Goal: Transaction & Acquisition: Purchase product/service

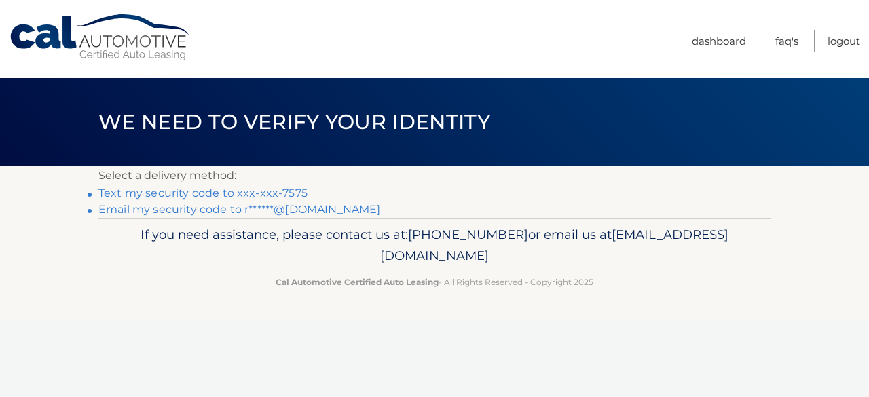
click at [307, 199] on link "Text my security code to xxx-xxx-7575" at bounding box center [202, 193] width 209 height 13
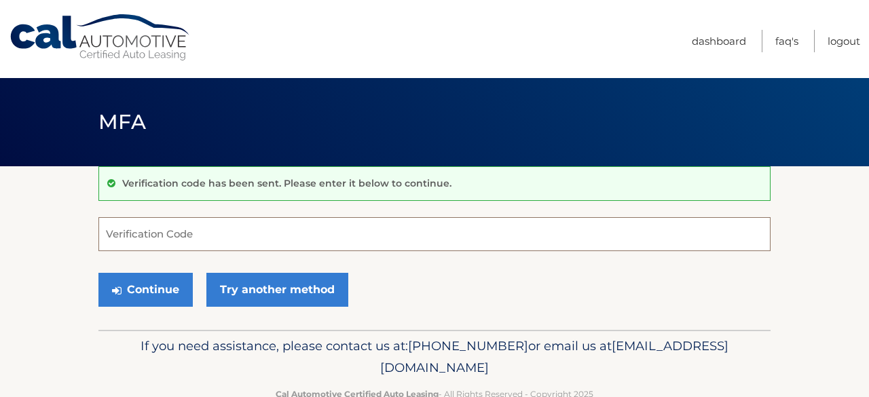
click at [172, 237] on input "Verification Code" at bounding box center [434, 234] width 672 height 34
click at [161, 244] on input "Verification Code" at bounding box center [434, 234] width 672 height 34
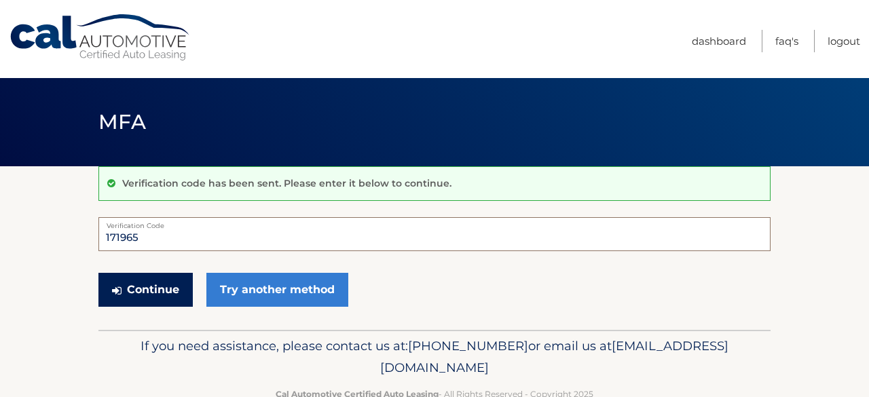
type input "171965"
click at [193, 307] on button "Continue" at bounding box center [145, 290] width 94 height 34
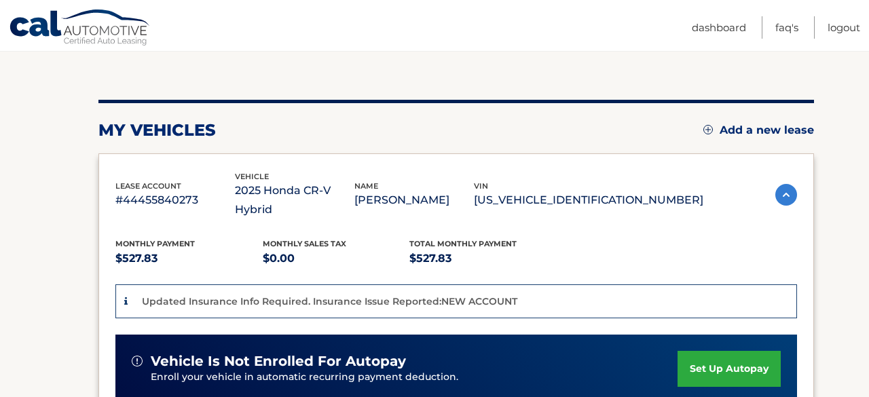
scroll to position [136, 0]
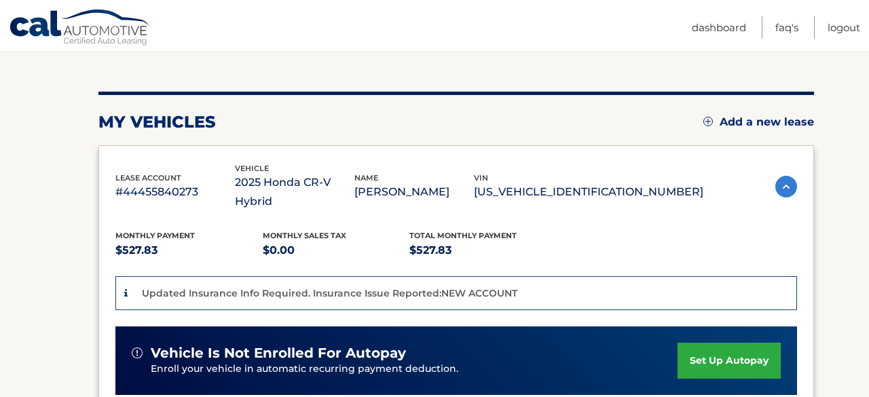
click at [529, 237] on div "Total Monthly Payment $527.83" at bounding box center [482, 244] width 147 height 31
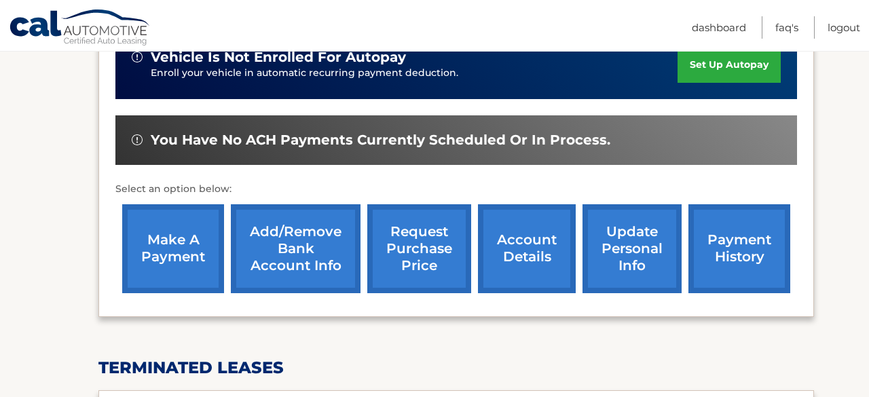
scroll to position [434, 0]
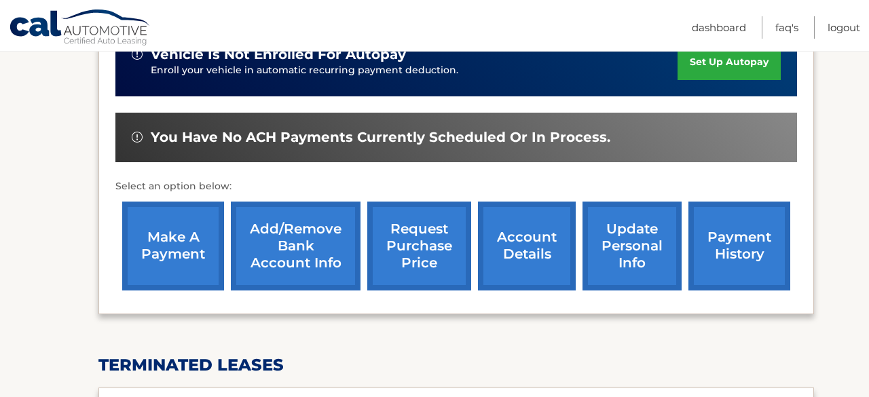
click at [197, 223] on link "make a payment" at bounding box center [173, 246] width 102 height 89
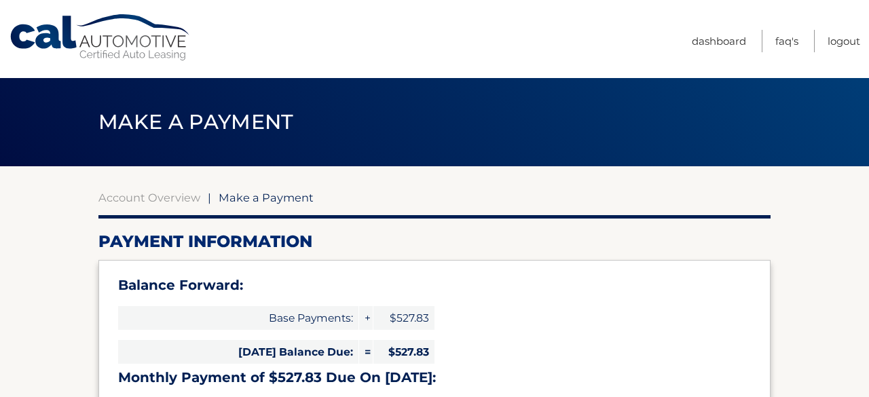
select select "NTgzYTZmZjItODgxOS00MWYyLTkxYzEtZTA5OGJhN2E2OTVk"
click at [432, 294] on h3 "Balance Forward:" at bounding box center [434, 285] width 632 height 17
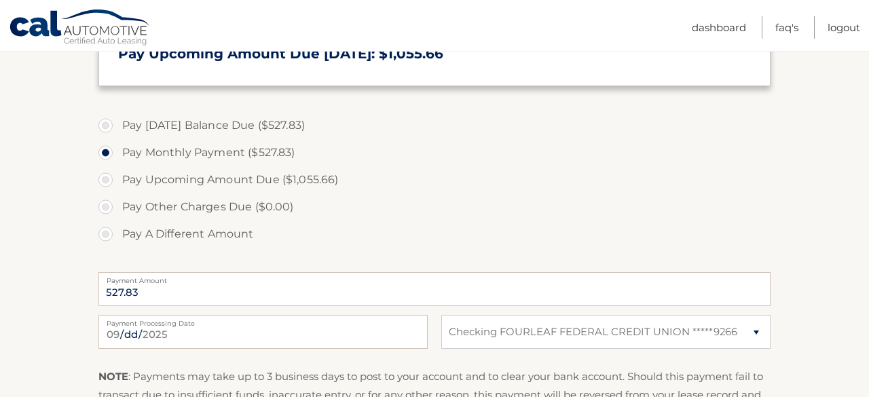
scroll to position [434, 0]
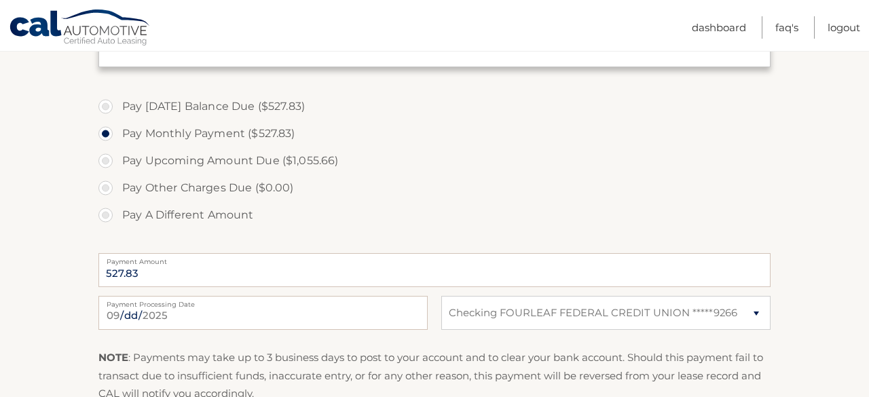
click at [481, 202] on label "Pay Other Charges Due ($0.00)" at bounding box center [434, 187] width 672 height 27
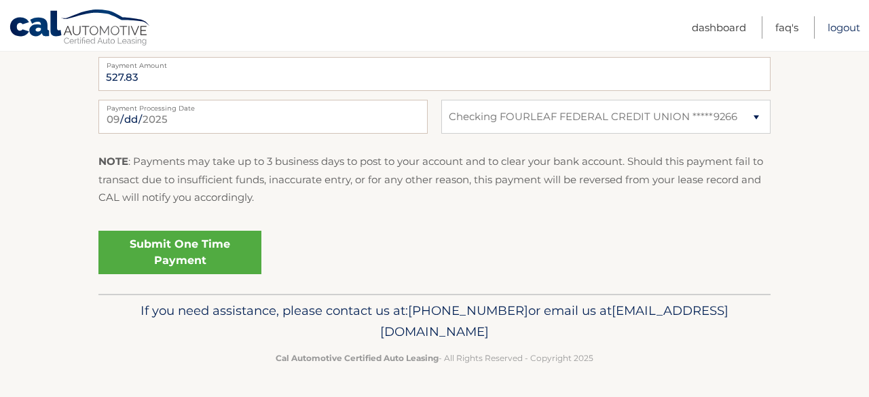
scroll to position [838, 0]
click at [240, 231] on link "Submit One Time Payment" at bounding box center [179, 252] width 163 height 43
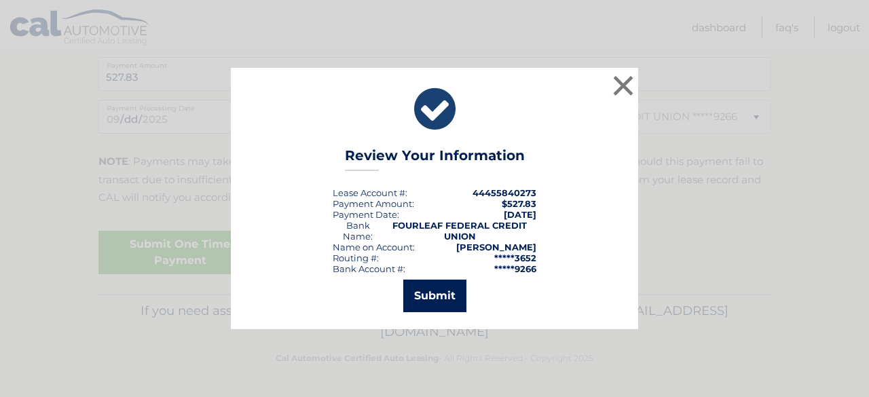
click at [423, 312] on button "Submit" at bounding box center [434, 296] width 63 height 33
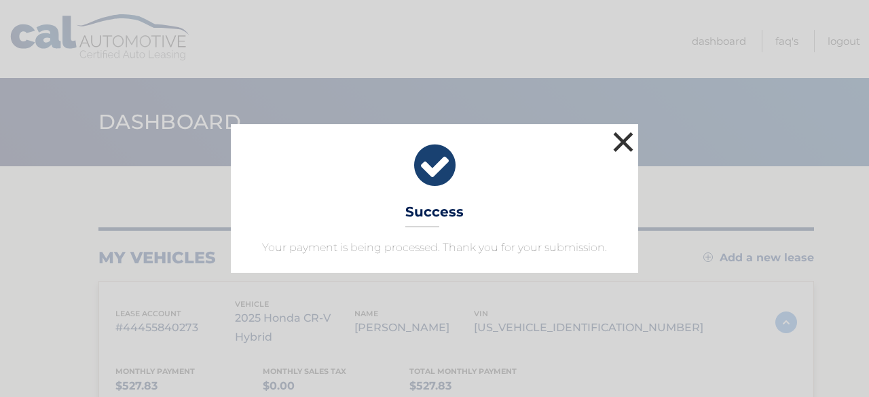
click at [619, 128] on button "×" at bounding box center [622, 141] width 27 height 27
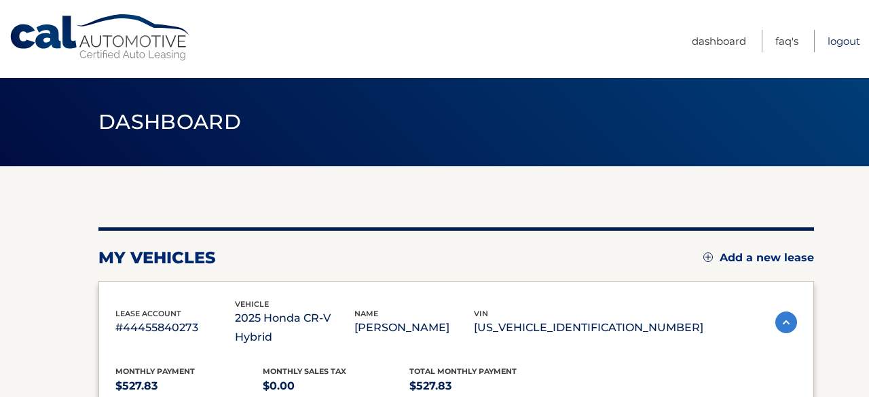
click at [833, 45] on link "Logout" at bounding box center [843, 41] width 33 height 22
